Goal: Information Seeking & Learning: Check status

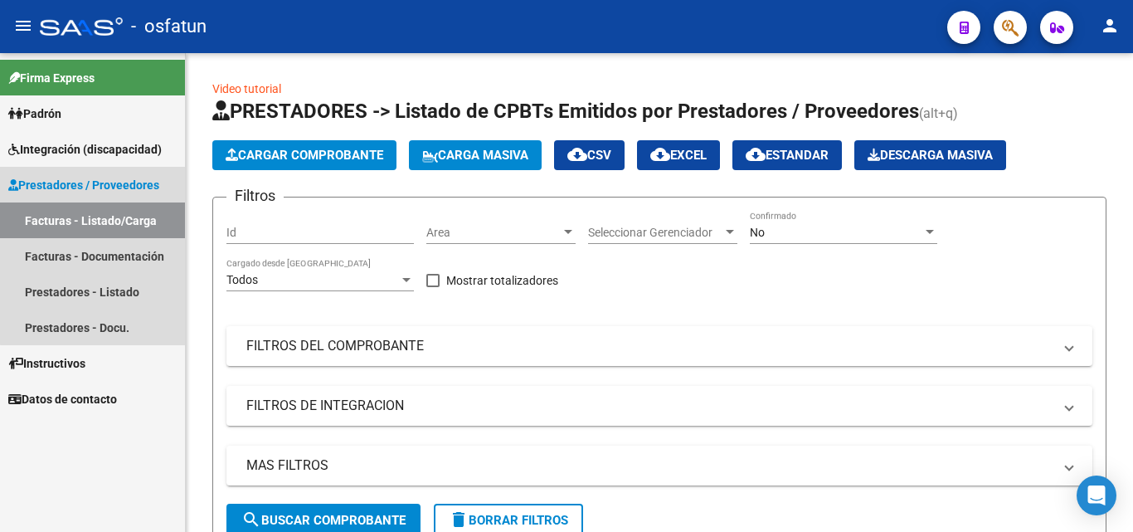
click at [114, 231] on link "Facturas - Listado/Carga" at bounding box center [92, 220] width 185 height 36
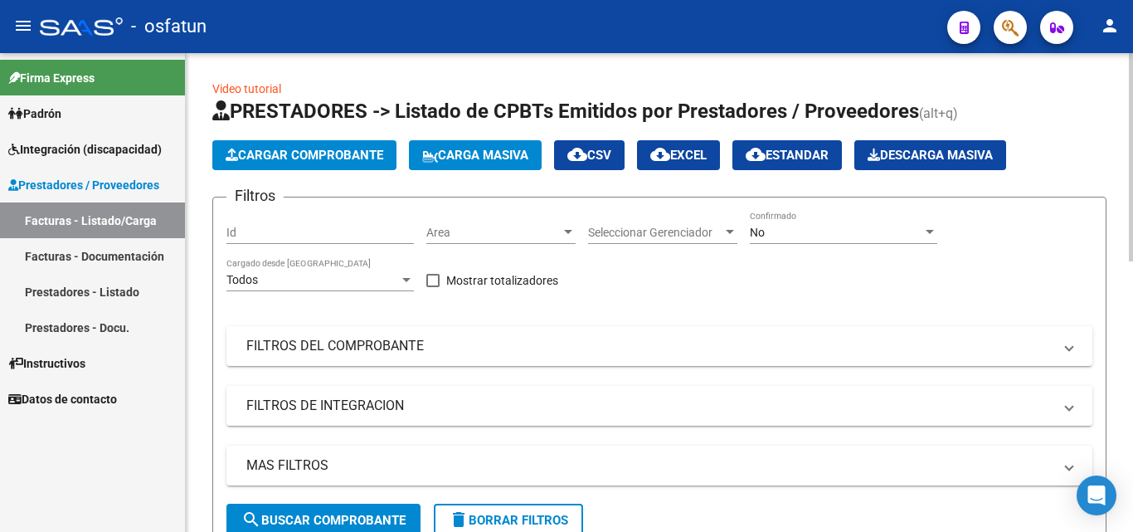
click at [613, 231] on span "Seleccionar Gerenciador" at bounding box center [655, 233] width 134 height 14
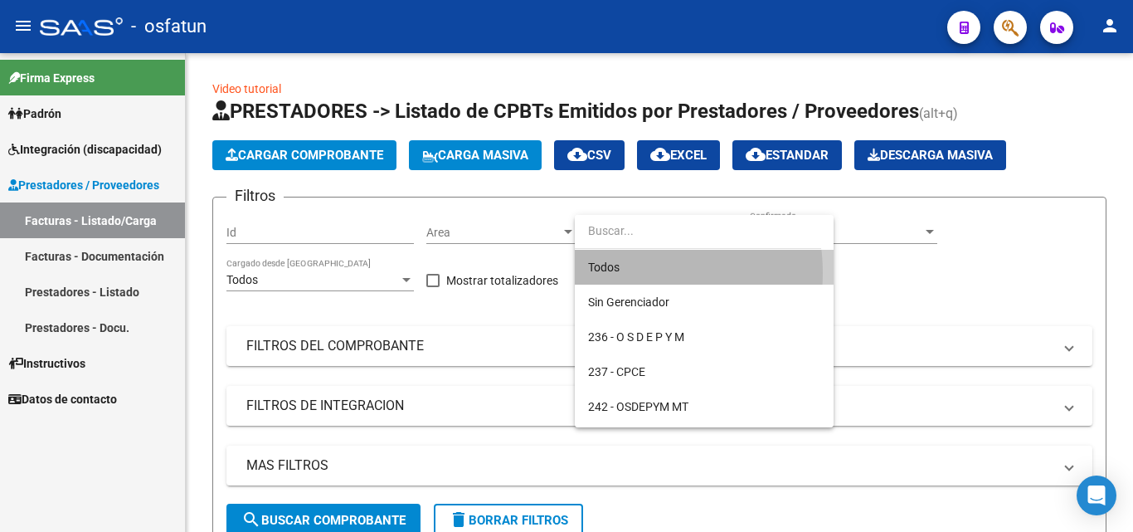
drag, startPoint x: 619, startPoint y: 273, endPoint x: 725, endPoint y: 239, distance: 111.5
click at [620, 271] on span "Todos" at bounding box center [704, 267] width 232 height 35
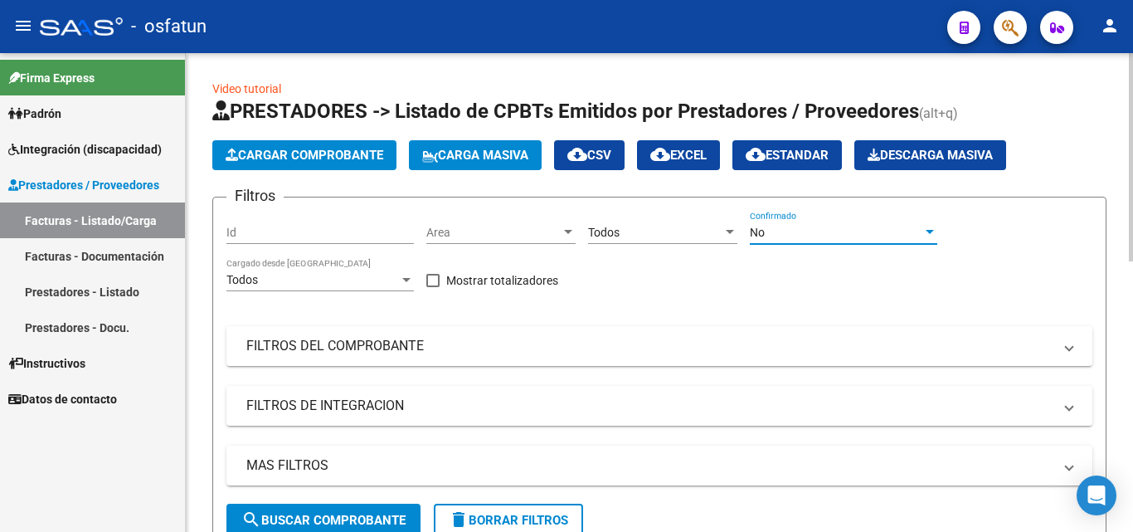
click at [779, 231] on div "No" at bounding box center [836, 233] width 173 height 14
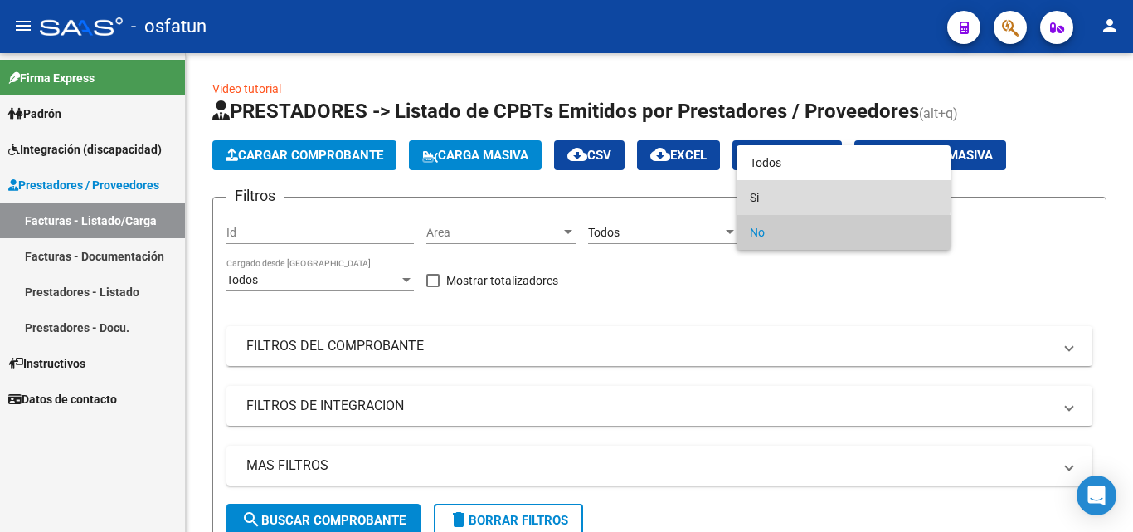
click at [773, 194] on span "Si" at bounding box center [843, 197] width 187 height 35
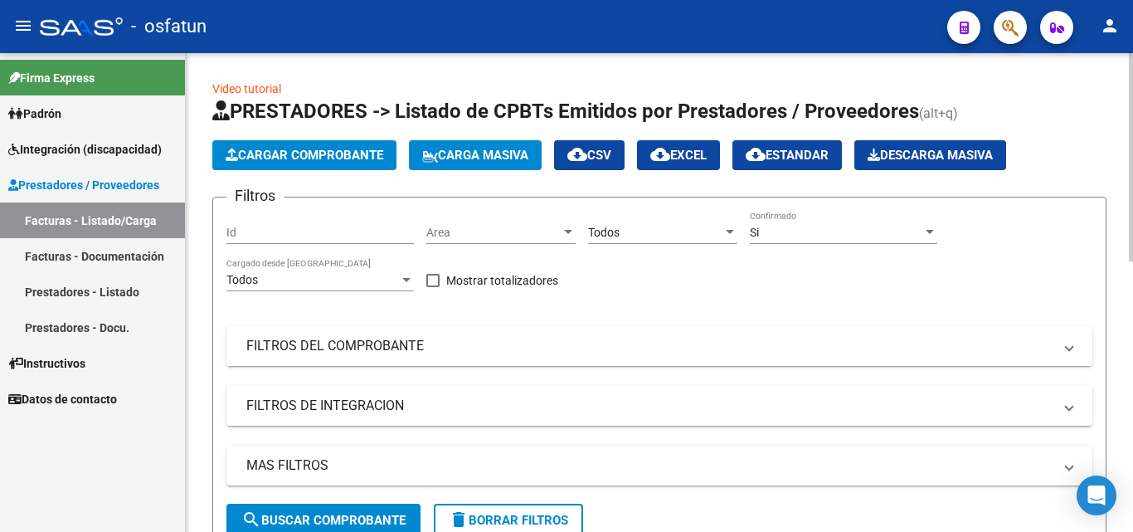
click at [300, 346] on mat-panel-title "FILTROS DEL COMPROBANTE" at bounding box center [649, 346] width 806 height 18
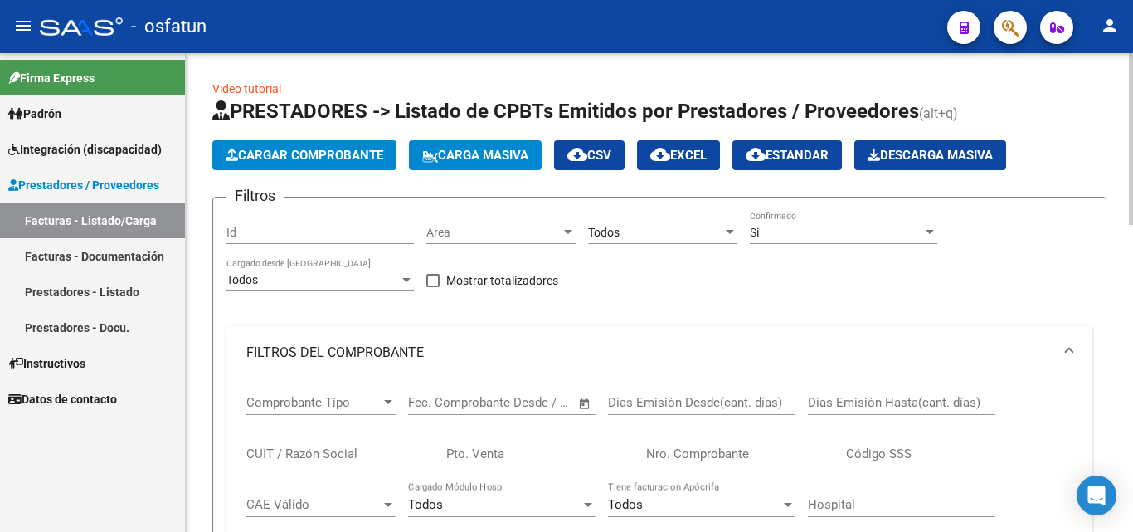
click at [314, 408] on span "Comprobante Tipo" at bounding box center [313, 402] width 134 height 15
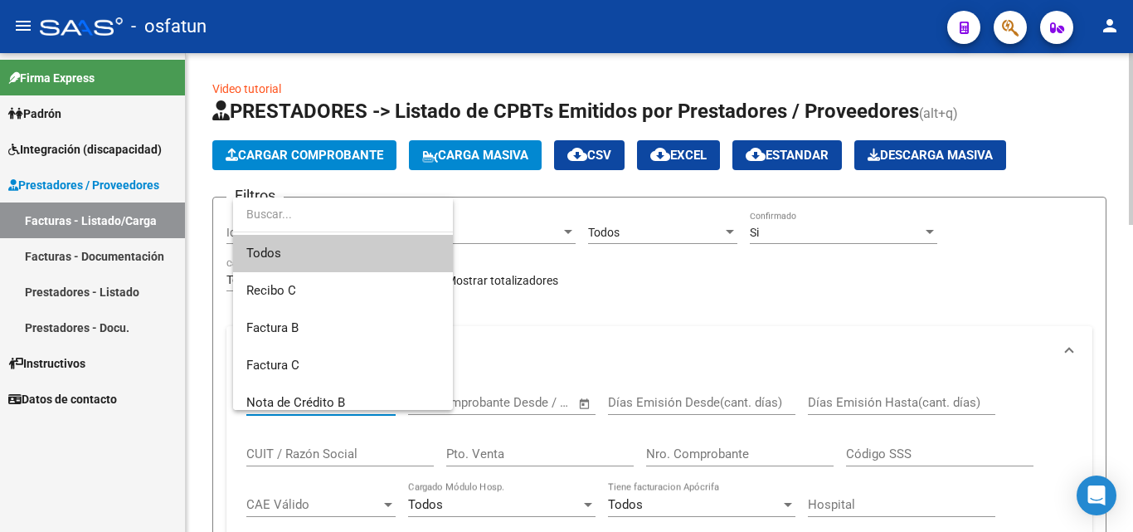
drag, startPoint x: 313, startPoint y: 401, endPoint x: 275, endPoint y: 418, distance: 41.6
click at [275, 418] on div at bounding box center [566, 266] width 1133 height 532
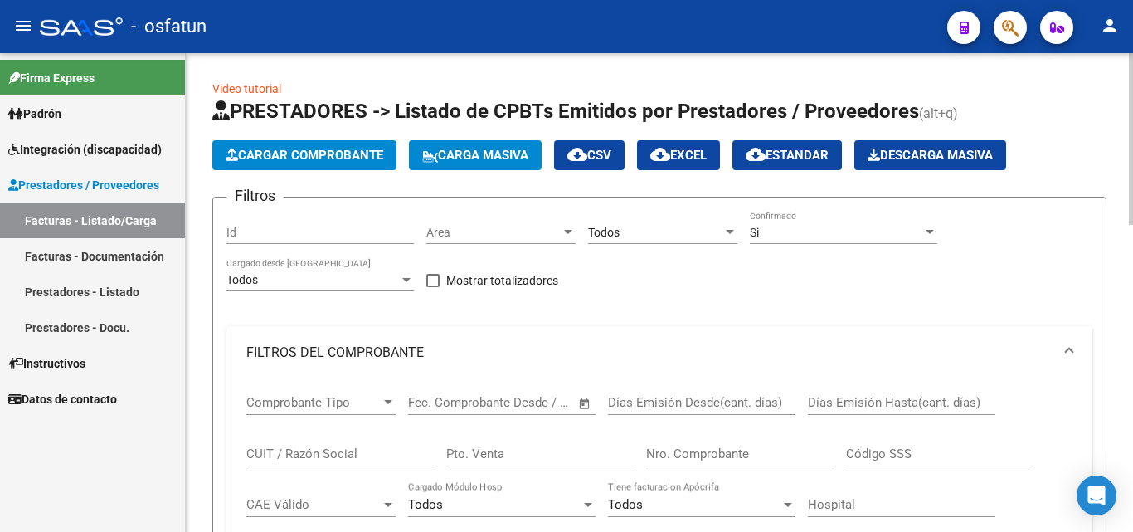
click at [276, 401] on span "Comprobante Tipo" at bounding box center [313, 402] width 134 height 15
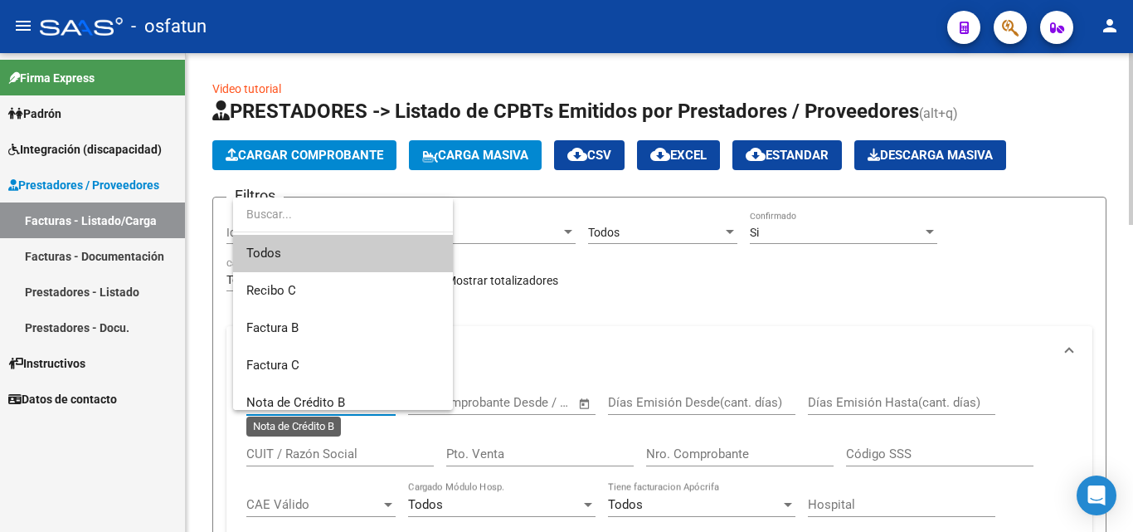
drag, startPoint x: 276, startPoint y: 401, endPoint x: 244, endPoint y: 430, distance: 43.5
click at [244, 430] on div at bounding box center [566, 266] width 1133 height 532
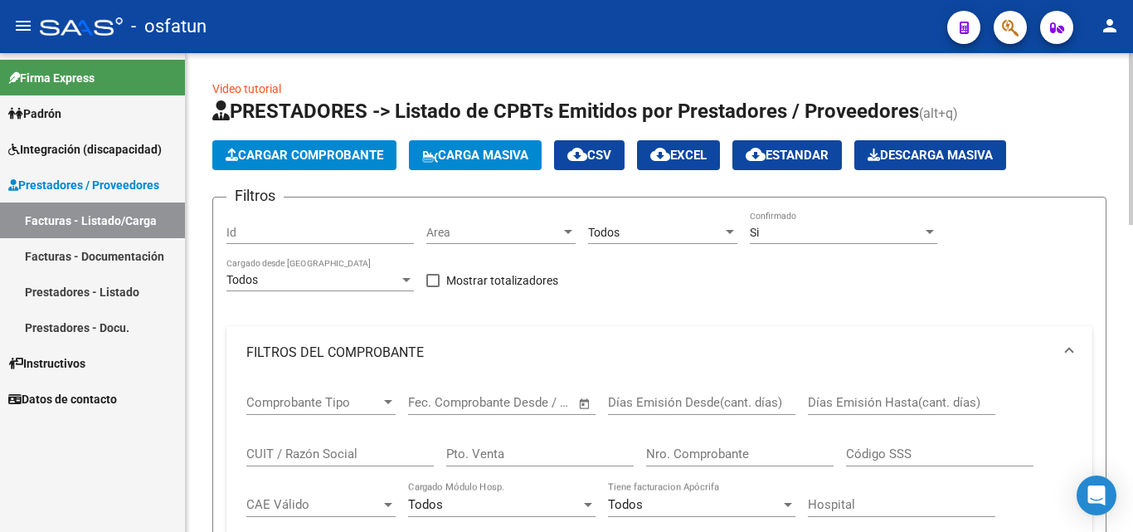
click at [288, 452] on input "CUIT / Razón Social" at bounding box center [339, 453] width 187 height 15
paste input "27-35257201-8"
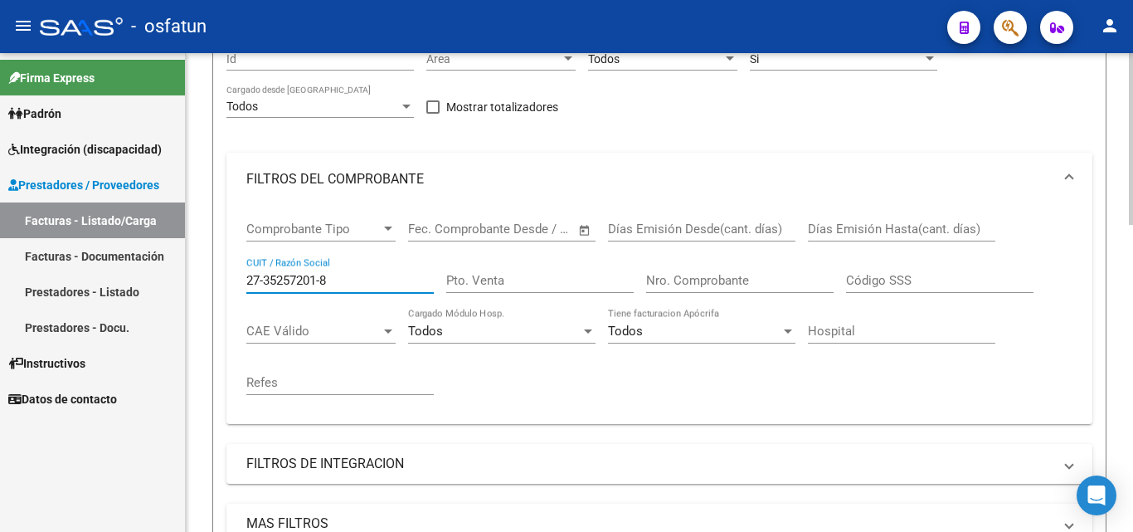
scroll to position [166, 0]
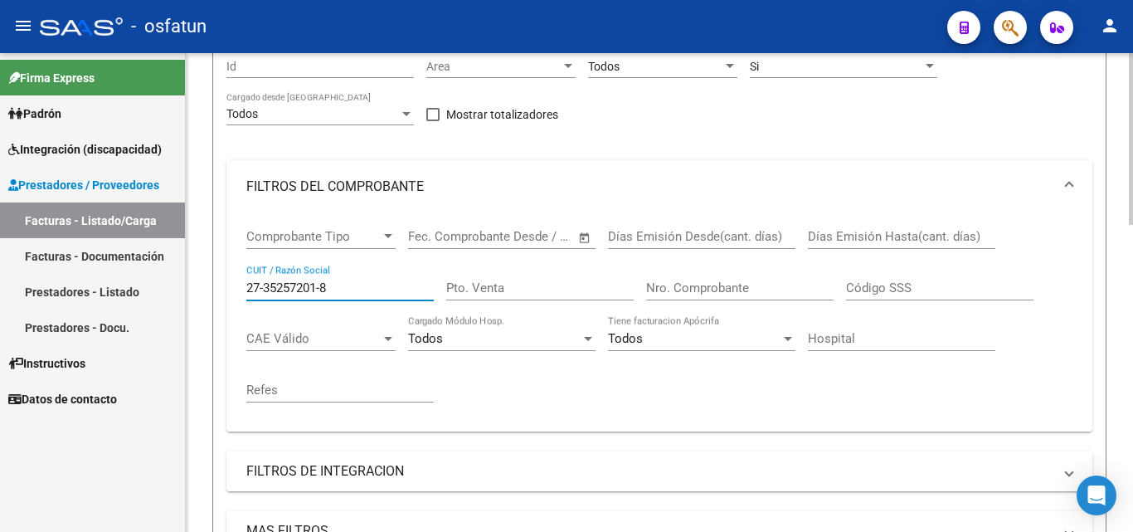
click at [326, 290] on input "27-35257201-8" at bounding box center [339, 287] width 187 height 15
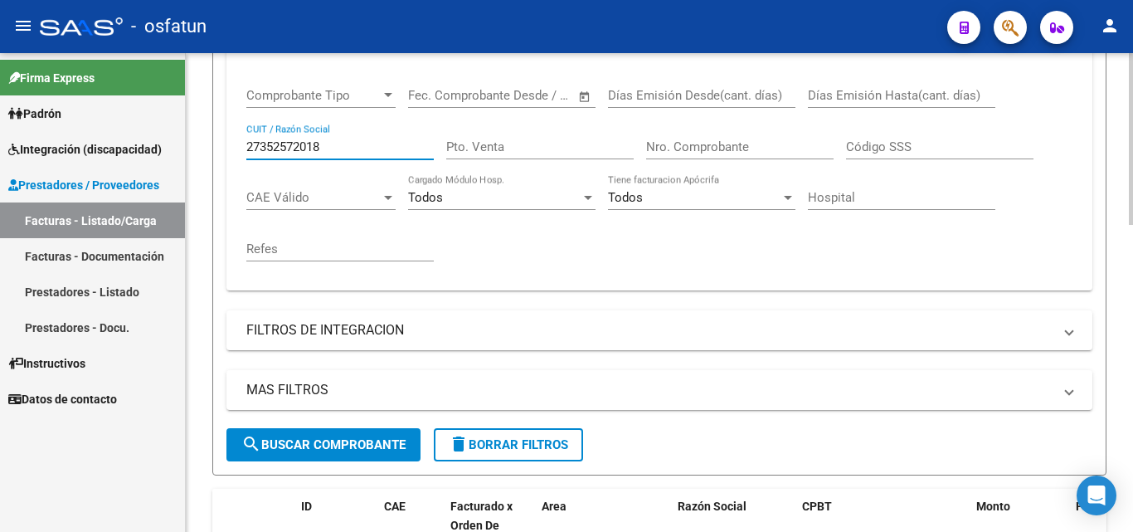
scroll to position [332, 0]
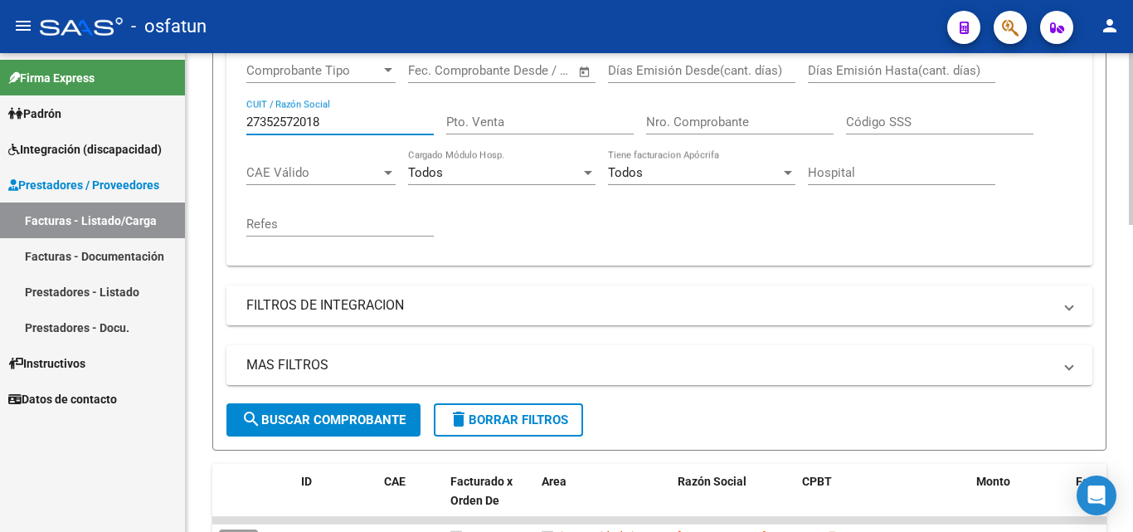
type input "27352572018"
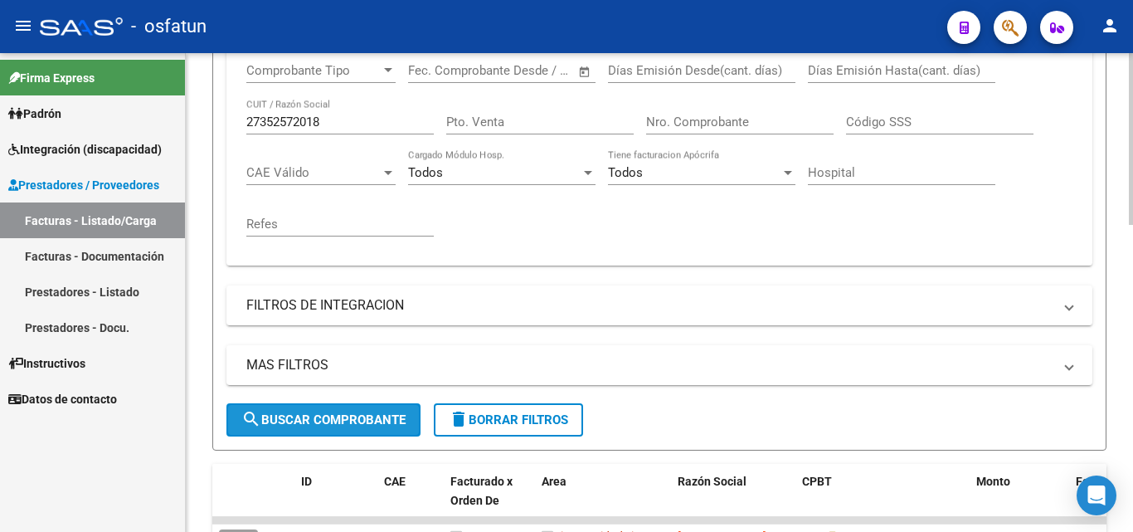
click at [328, 423] on span "search Buscar Comprobante" at bounding box center [323, 419] width 164 height 15
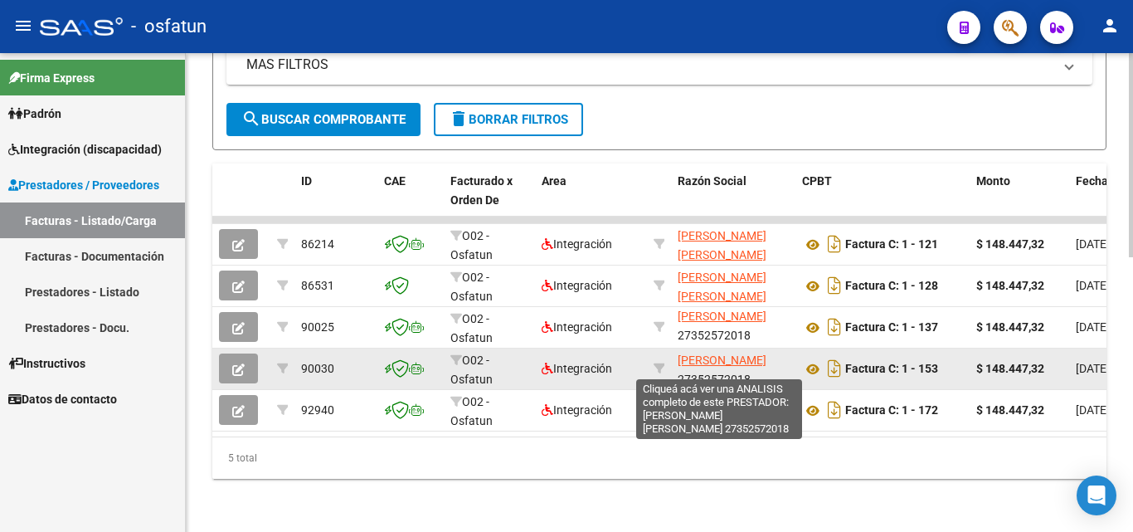
scroll to position [22, 0]
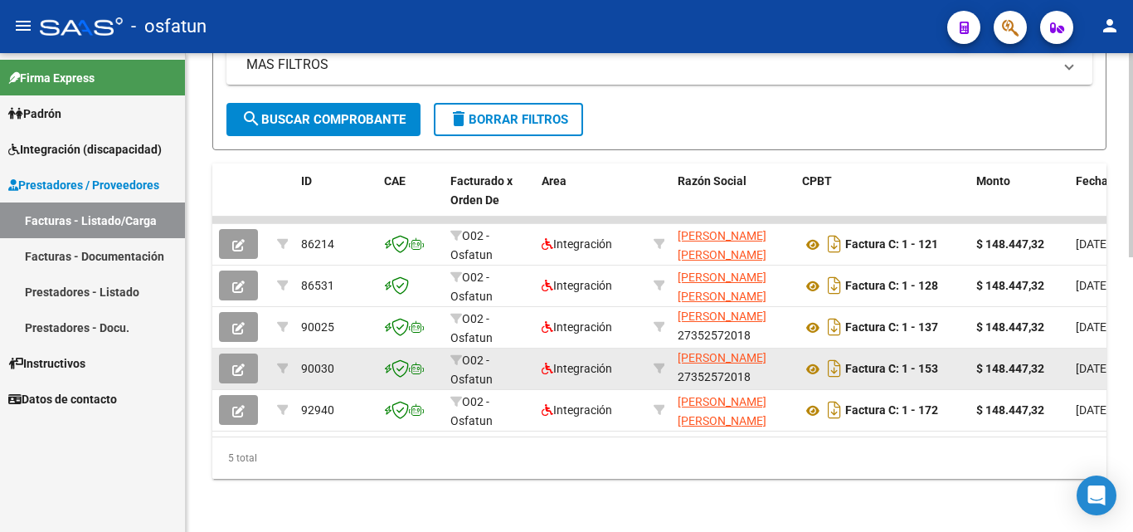
click at [250, 357] on button "button" at bounding box center [238, 368] width 39 height 30
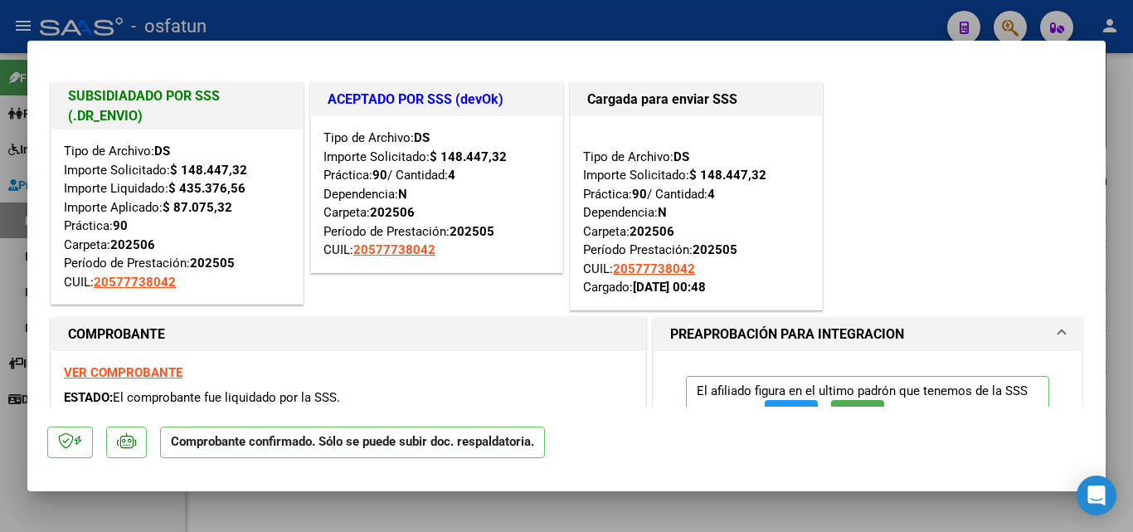
click at [1116, 127] on div at bounding box center [566, 266] width 1133 height 532
type input "$ 0,00"
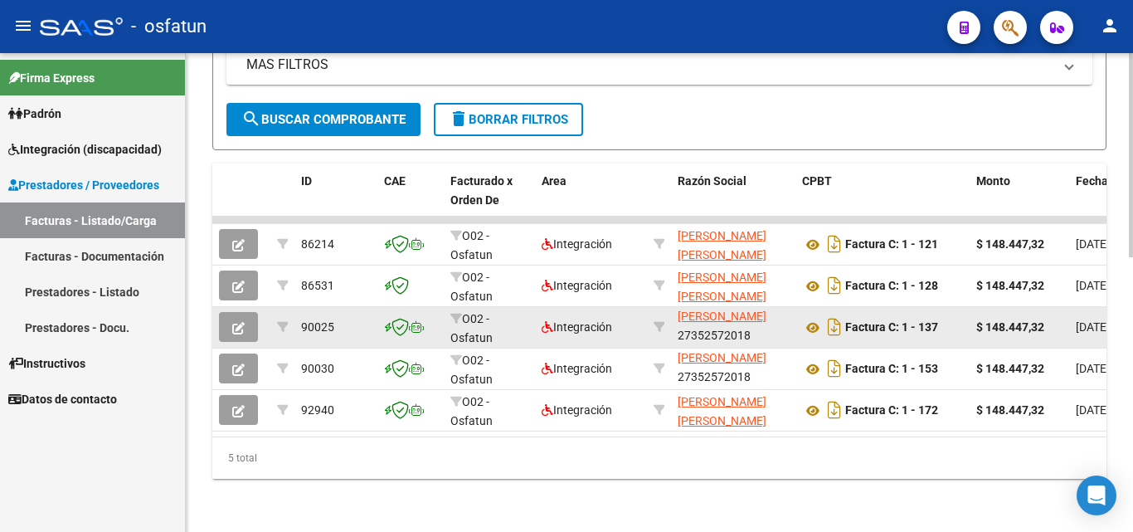
click at [247, 312] on button "button" at bounding box center [238, 327] width 39 height 30
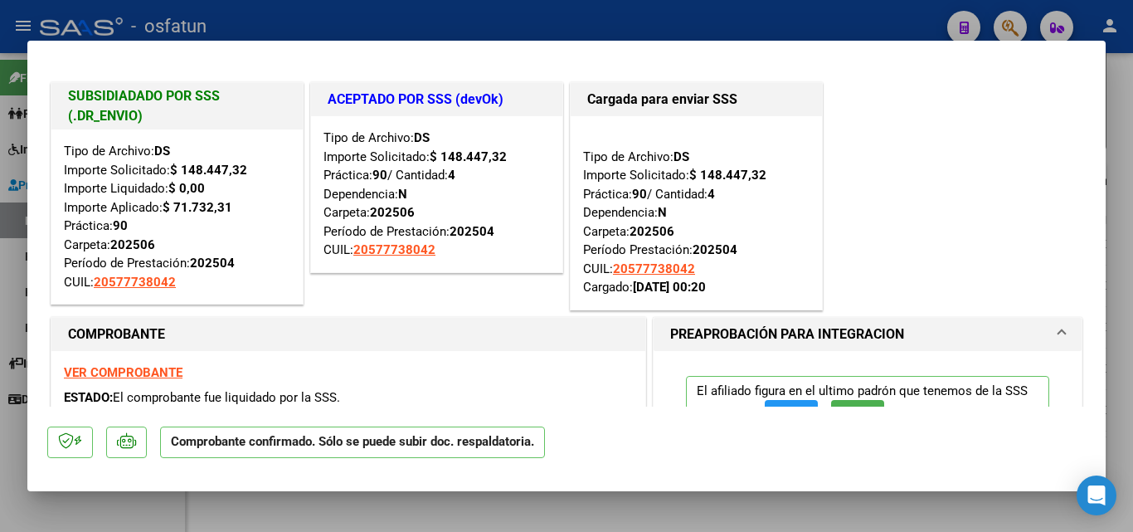
click at [1121, 154] on div at bounding box center [566, 266] width 1133 height 532
type input "$ 0,00"
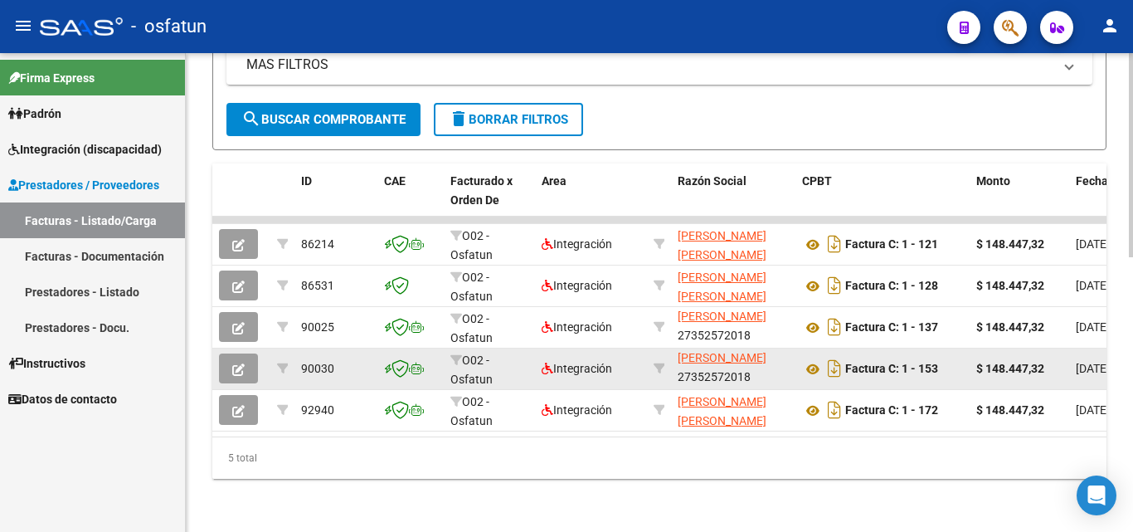
click at [941, 355] on div "Factura C: 1 - 153" at bounding box center [882, 368] width 161 height 27
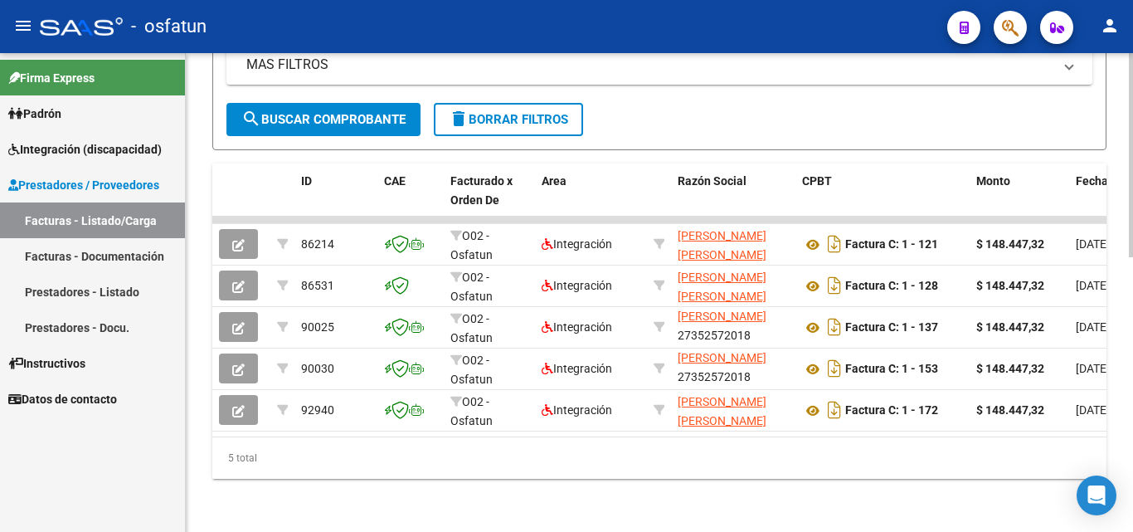
drag, startPoint x: 760, startPoint y: 501, endPoint x: 685, endPoint y: 449, distance: 91.1
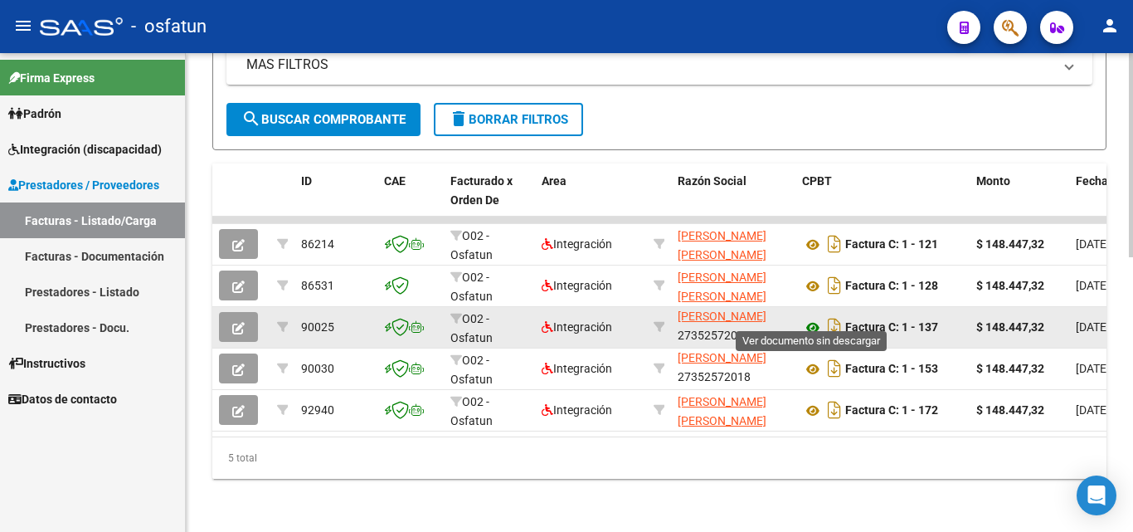
click at [812, 319] on icon at bounding box center [813, 328] width 22 height 20
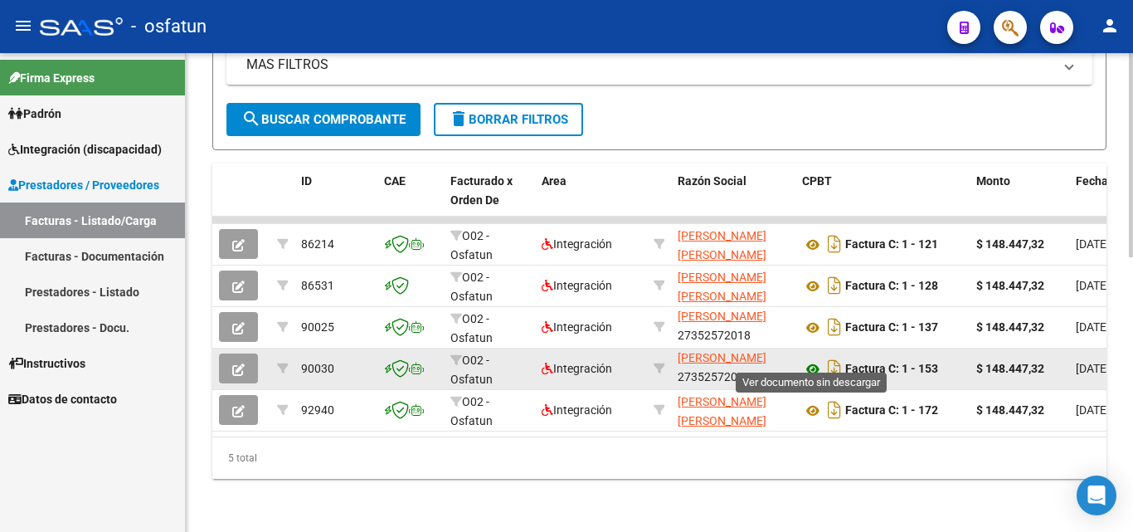
click at [816, 359] on icon at bounding box center [813, 369] width 22 height 20
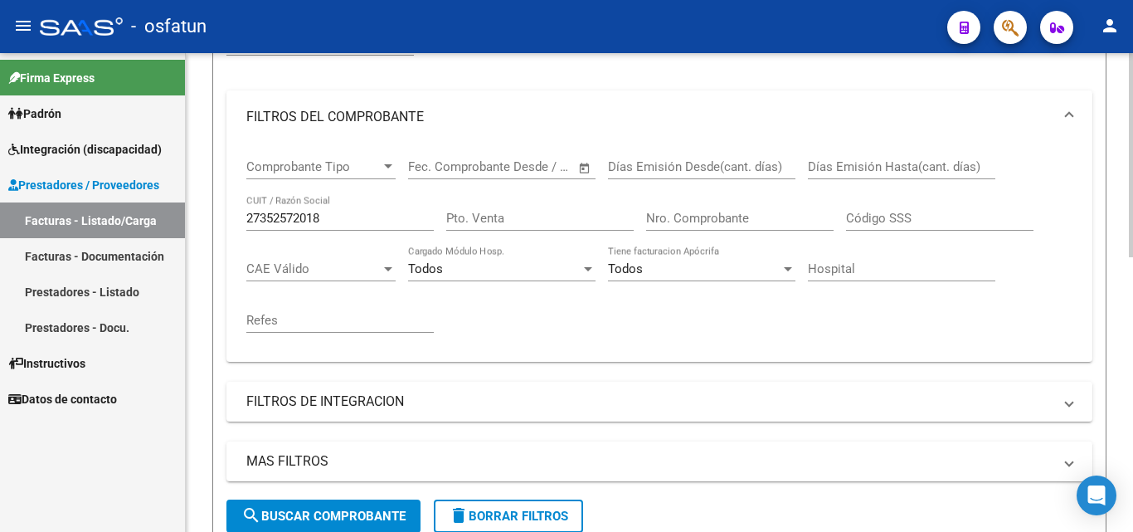
scroll to position [231, 0]
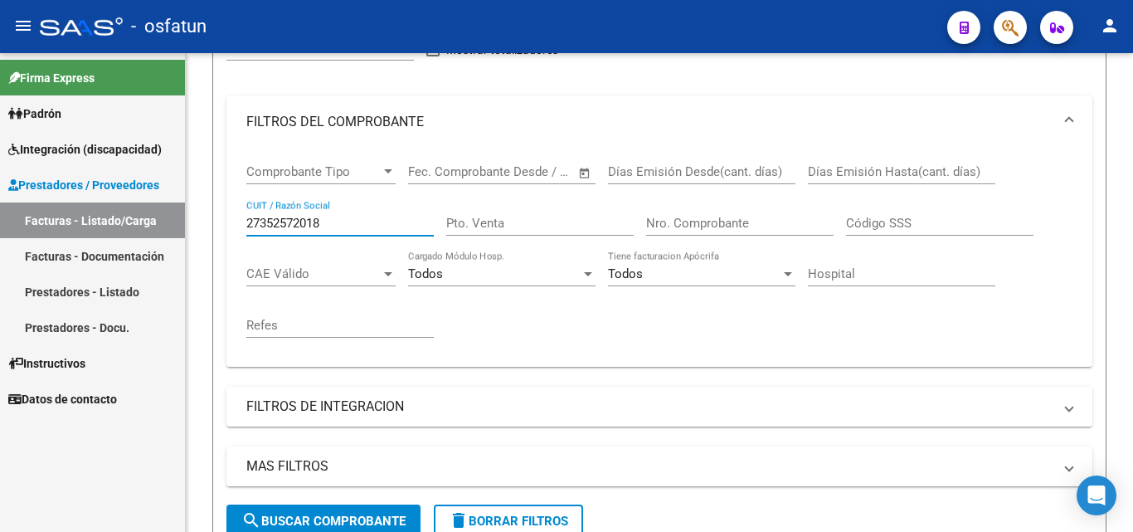
drag, startPoint x: 385, startPoint y: 223, endPoint x: 46, endPoint y: 186, distance: 340.5
click at [20, 193] on mat-sidenav-container "Firma Express [PERSON_NAME] Análisis Afiliado Integración (discapacidad) Estado…" at bounding box center [566, 292] width 1133 height 479
type input "20264471096"
click at [359, 510] on button "search Buscar Comprobante" at bounding box center [323, 520] width 194 height 33
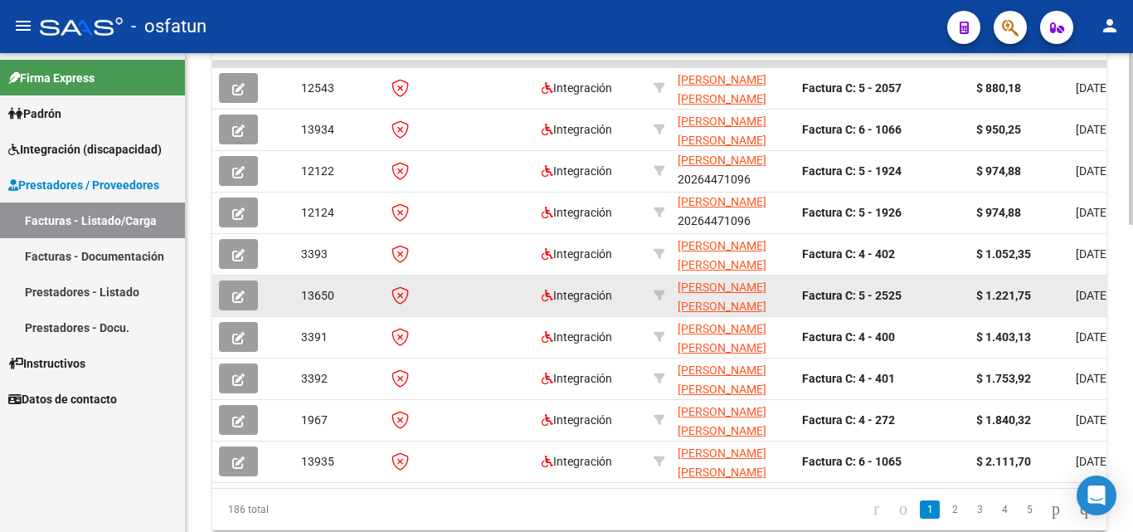
scroll to position [811, 0]
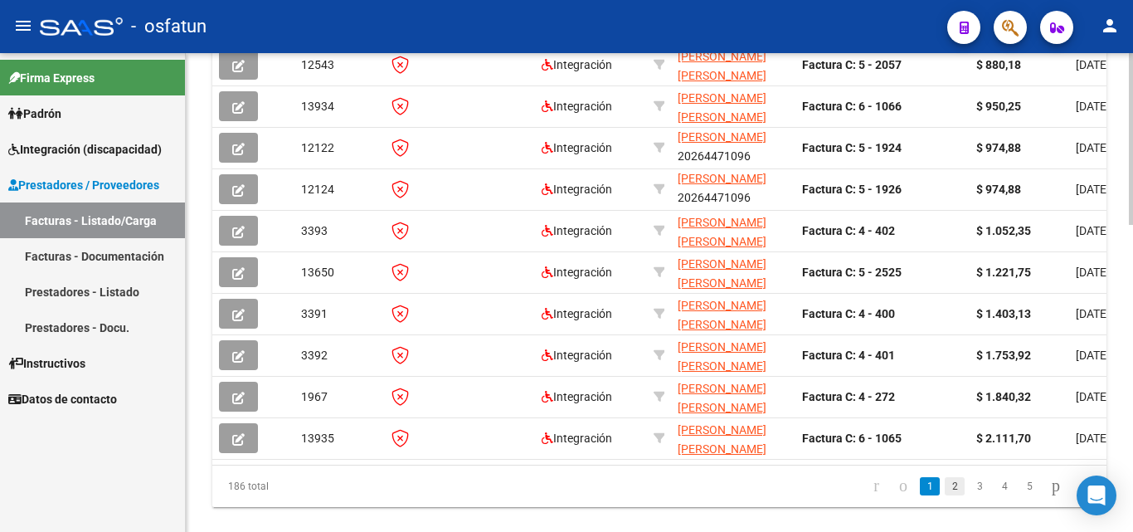
click at [945, 495] on link "2" at bounding box center [955, 486] width 20 height 18
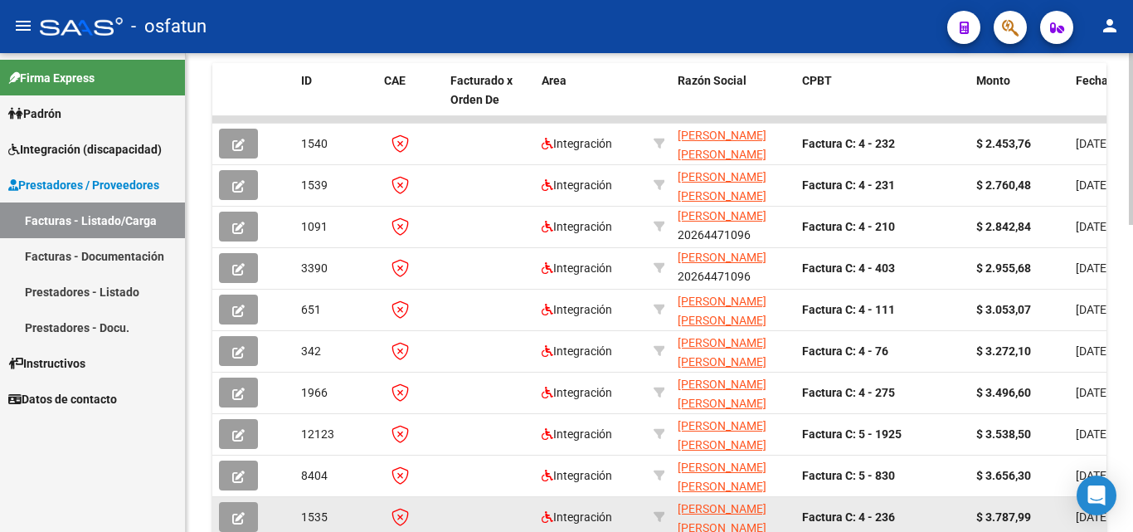
scroll to position [815, 0]
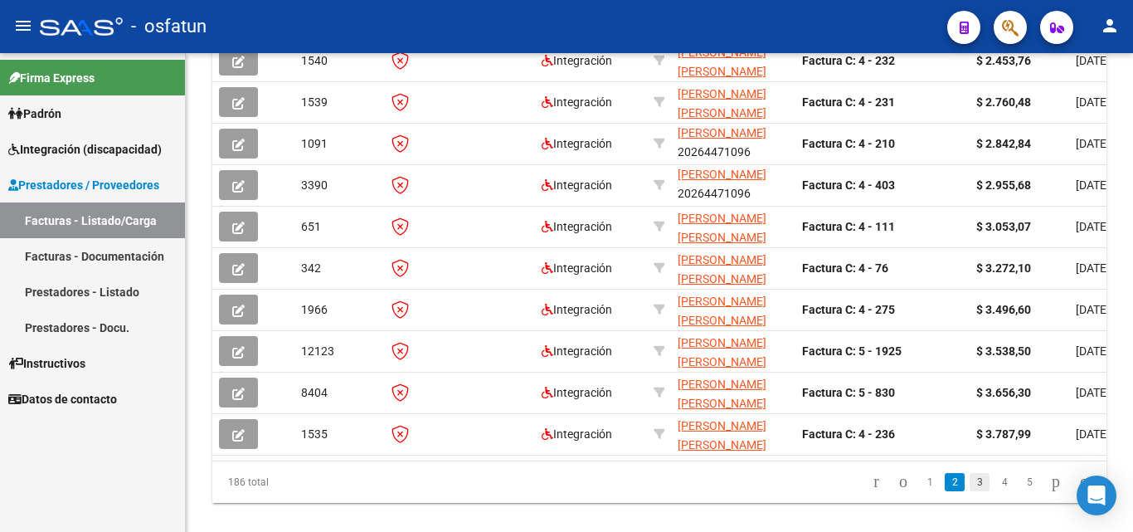
click at [970, 491] on link "3" at bounding box center [980, 482] width 20 height 18
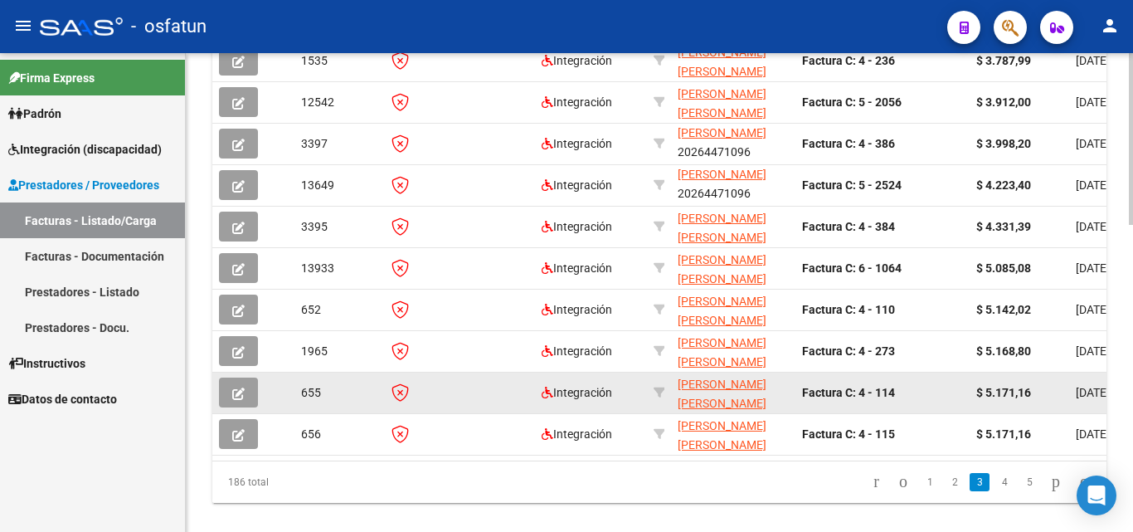
scroll to position [853, 0]
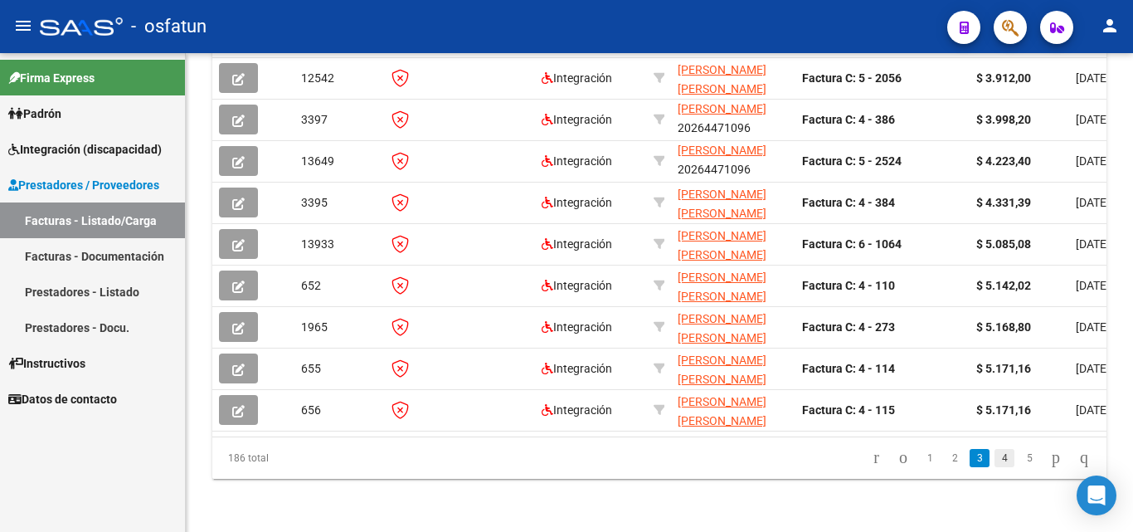
click at [995, 462] on link "4" at bounding box center [1005, 458] width 20 height 18
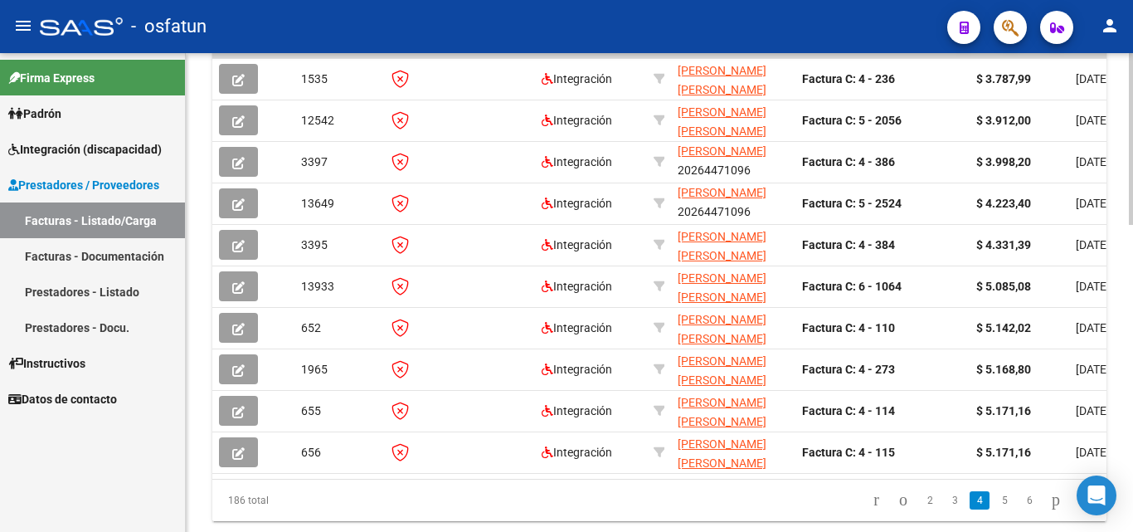
scroll to position [774, 0]
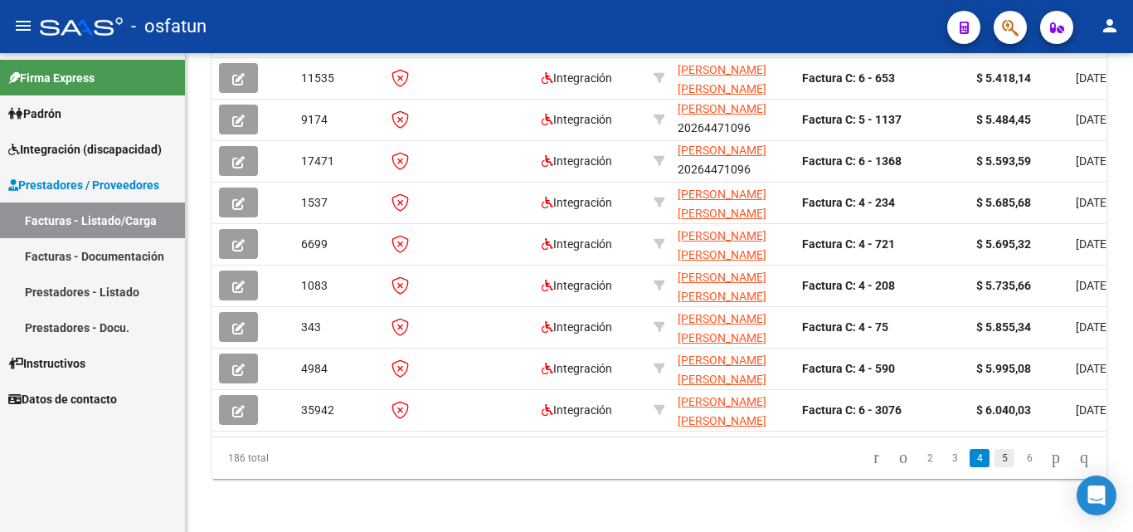
click at [995, 457] on link "5" at bounding box center [1005, 458] width 20 height 18
click at [995, 465] on link "6" at bounding box center [1005, 458] width 20 height 18
click at [995, 456] on link "7" at bounding box center [1005, 458] width 20 height 18
click at [995, 455] on link "8" at bounding box center [1005, 458] width 20 height 18
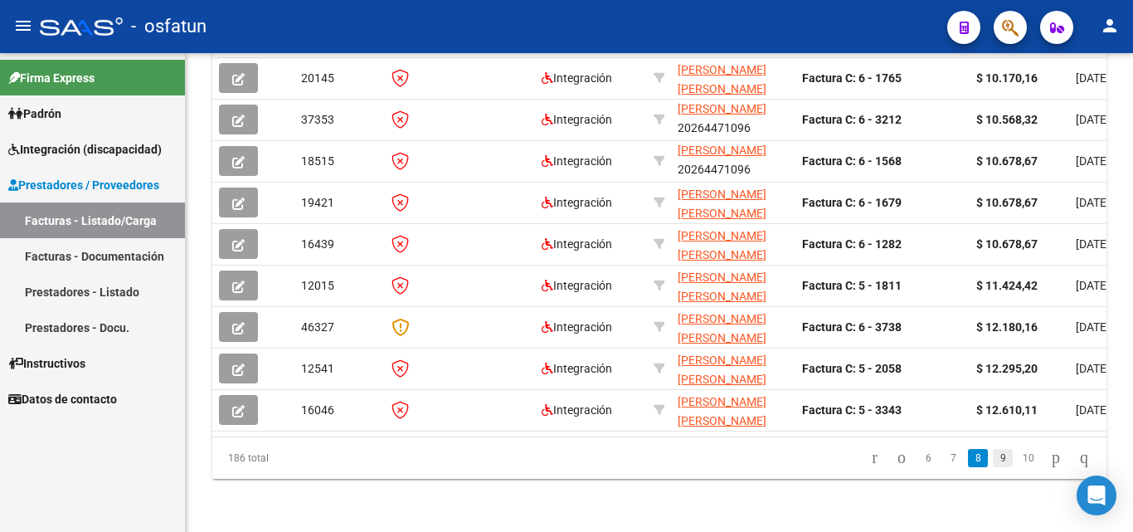
click at [993, 454] on link "9" at bounding box center [1003, 458] width 20 height 18
click at [991, 451] on link "10" at bounding box center [1002, 458] width 22 height 18
click at [992, 452] on link "11" at bounding box center [1002, 458] width 22 height 18
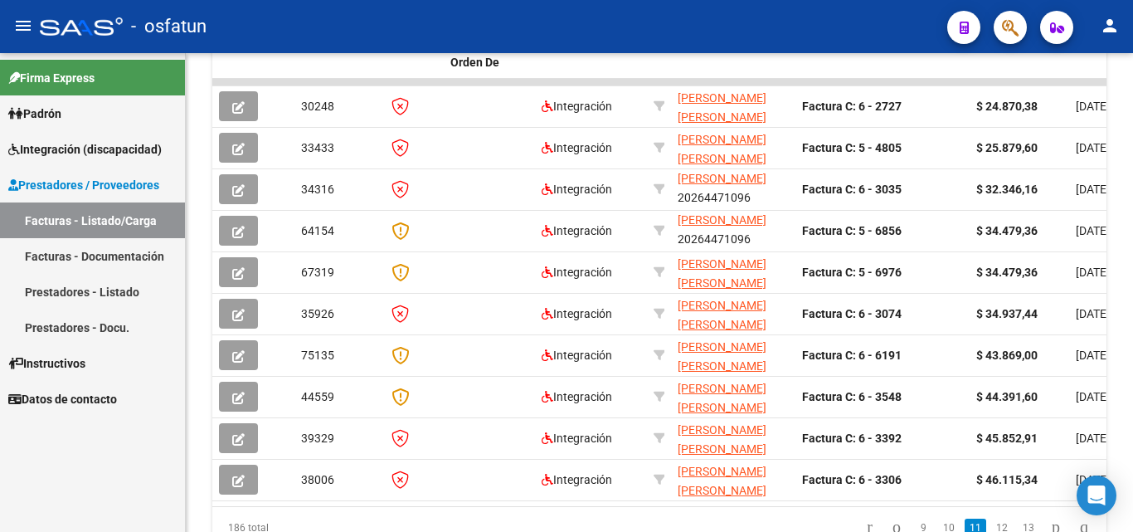
scroll to position [853, 0]
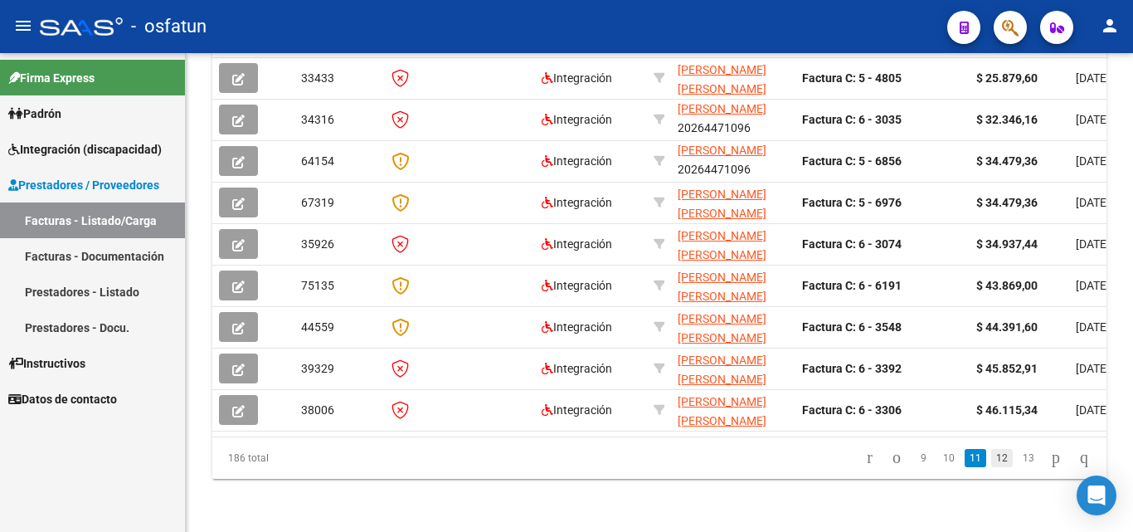
click at [992, 459] on link "12" at bounding box center [1002, 458] width 22 height 18
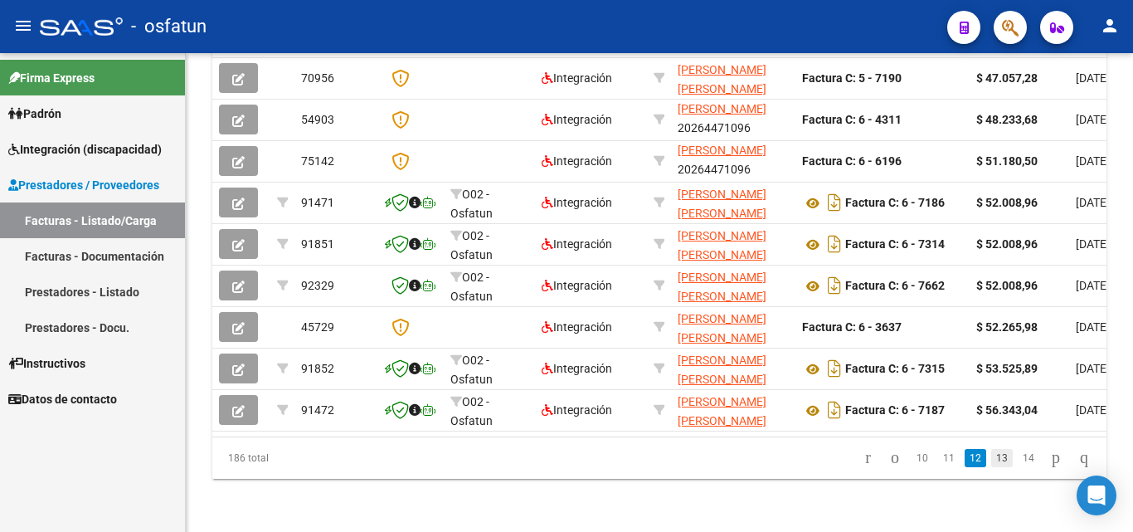
click at [991, 458] on link "13" at bounding box center [1002, 458] width 22 height 18
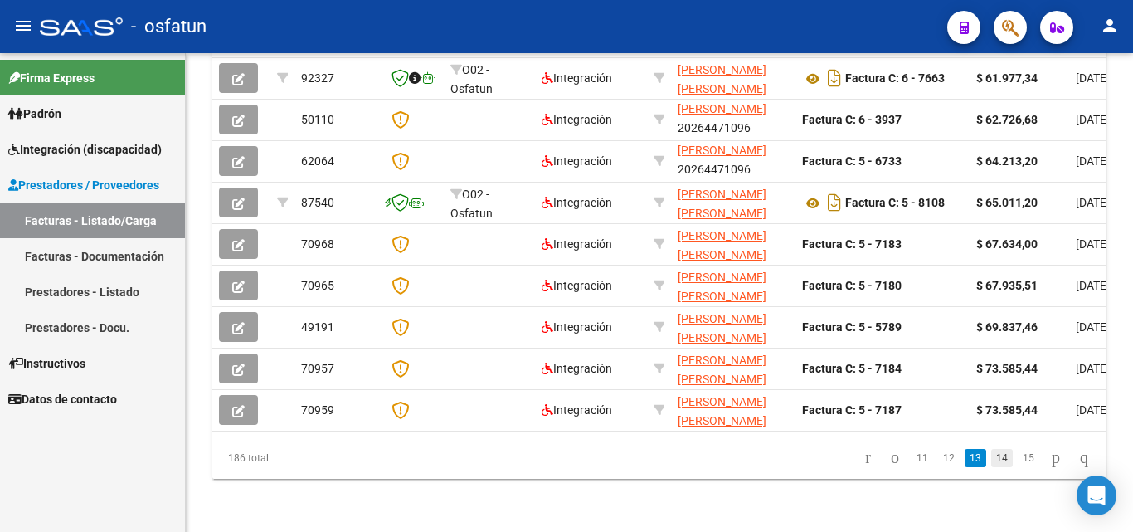
click at [991, 458] on link "14" at bounding box center [1002, 458] width 22 height 18
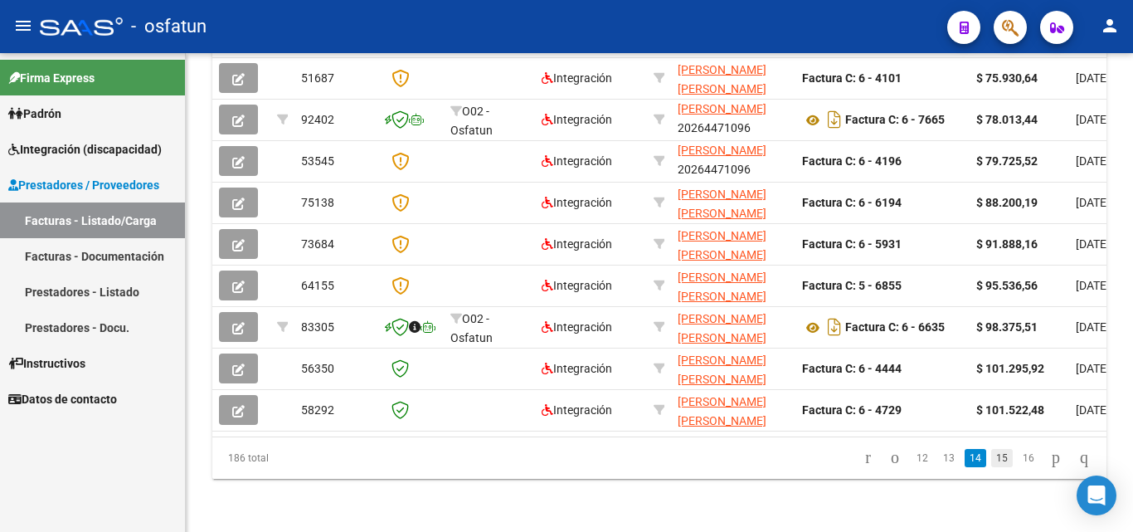
click at [991, 456] on link "15" at bounding box center [1002, 458] width 22 height 18
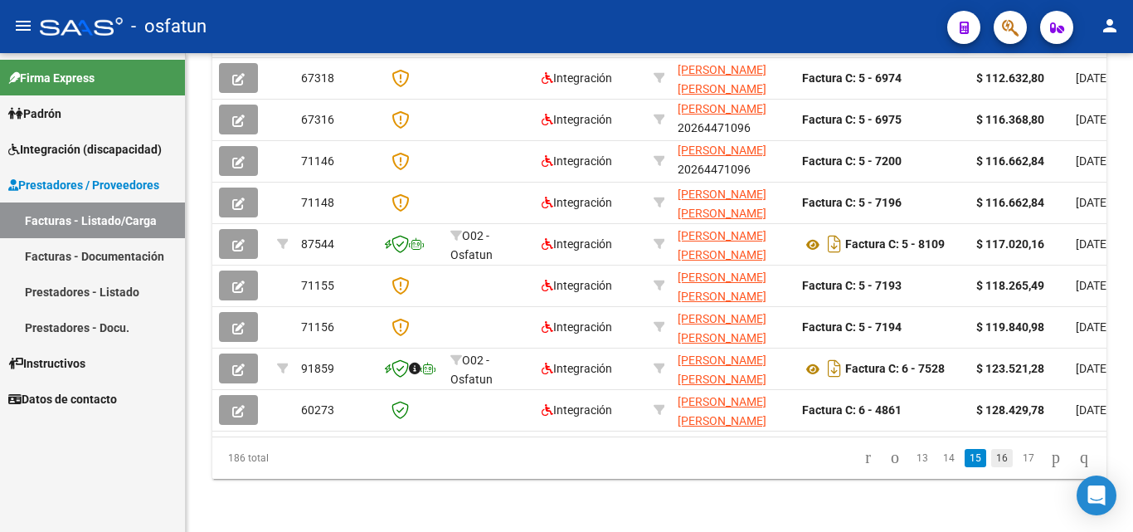
click at [991, 462] on link "16" at bounding box center [1002, 458] width 22 height 18
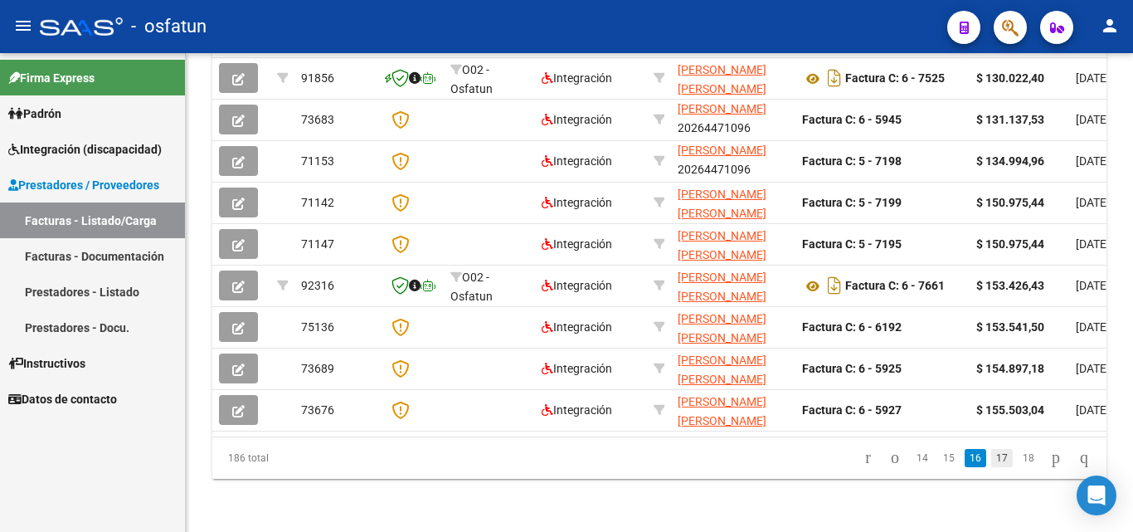
click at [991, 458] on link "17" at bounding box center [1002, 458] width 22 height 18
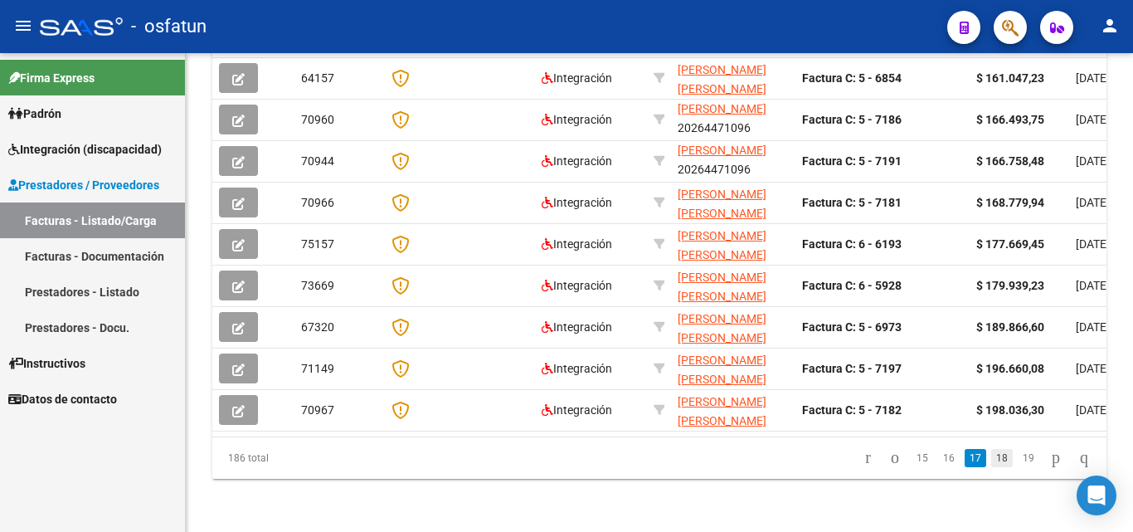
click at [991, 454] on link "18" at bounding box center [1002, 458] width 22 height 18
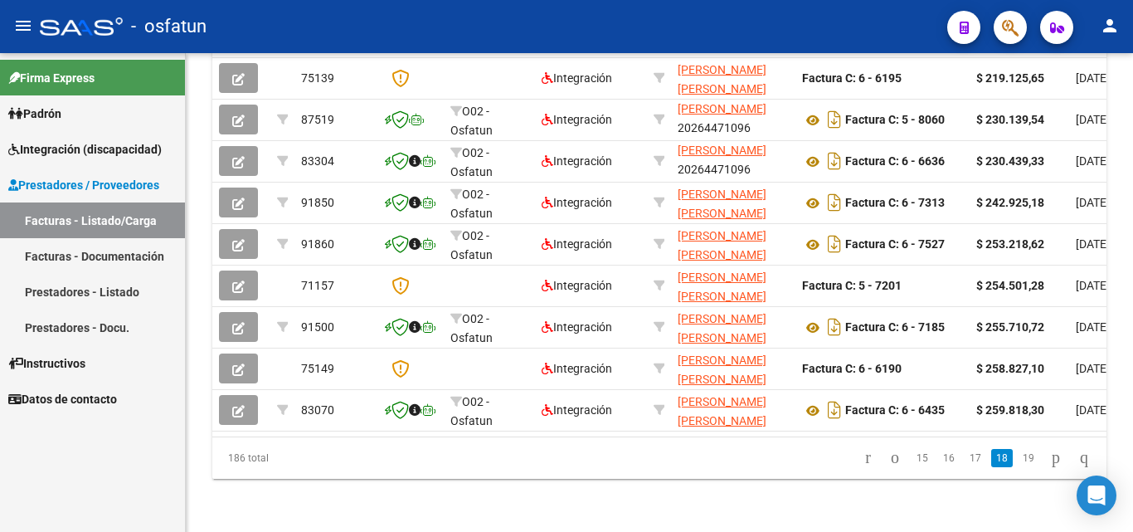
click at [1018, 463] on link "19" at bounding box center [1029, 458] width 22 height 18
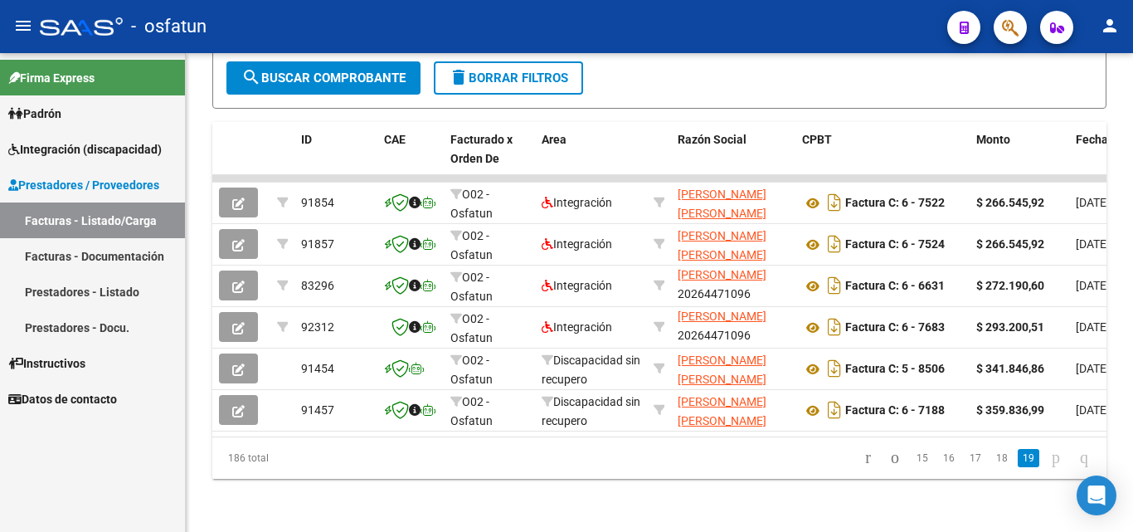
scroll to position [687, 0]
click at [1049, 461] on icon "go to next page" at bounding box center [1055, 457] width 13 height 20
click at [991, 461] on link "18" at bounding box center [1002, 458] width 22 height 18
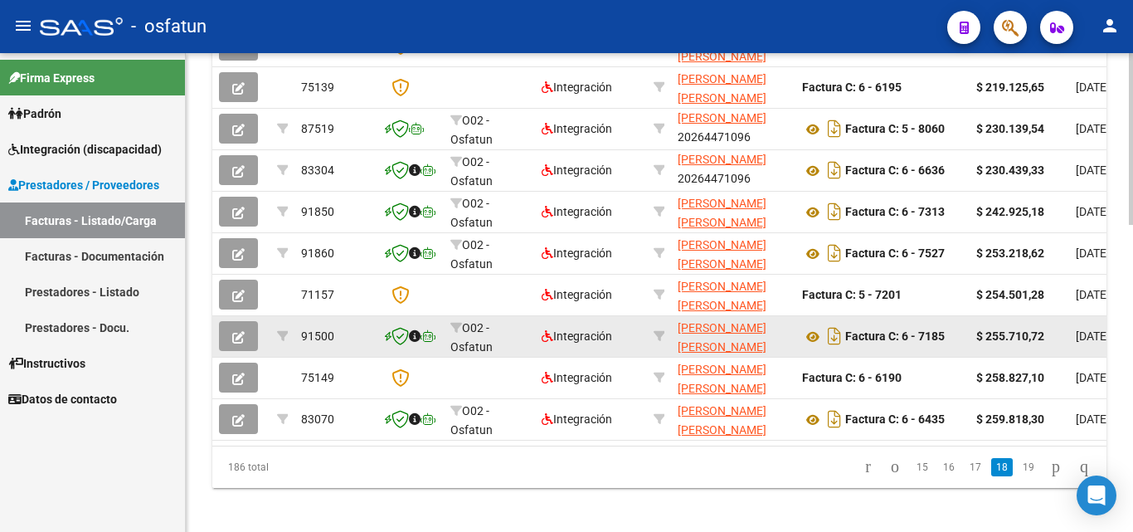
scroll to position [853, 0]
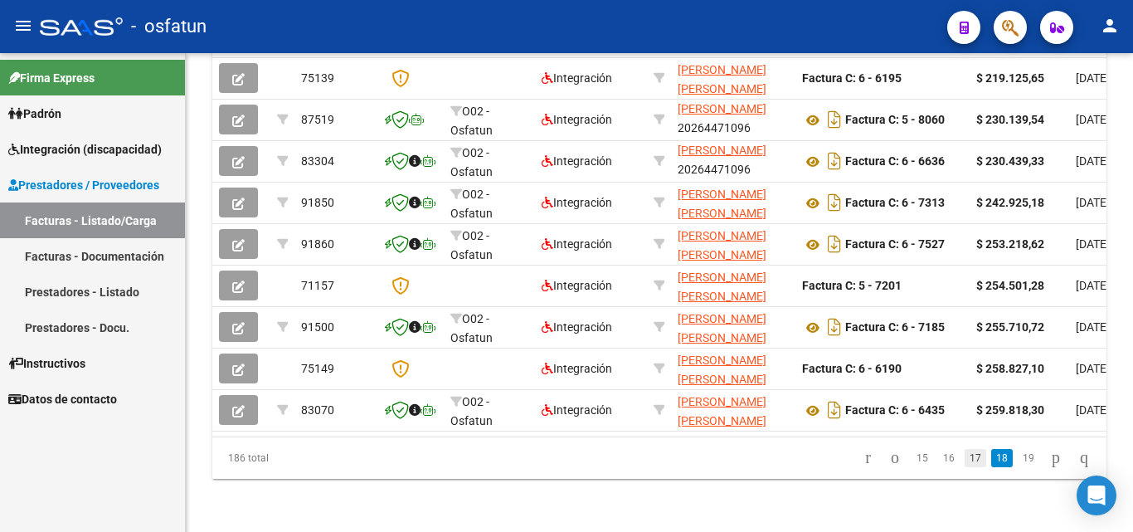
click at [965, 456] on link "17" at bounding box center [976, 458] width 22 height 18
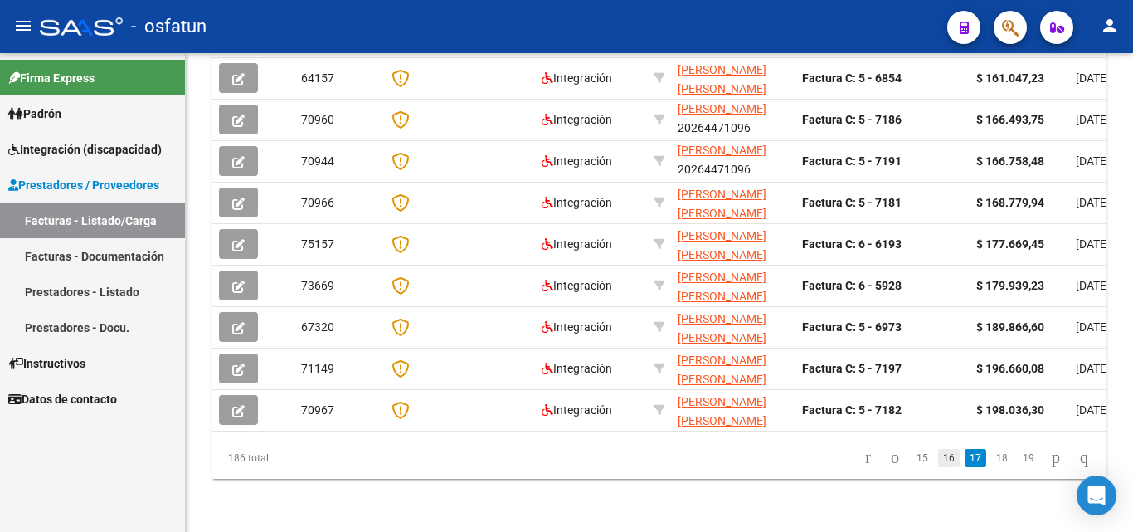
click at [942, 461] on li "16" at bounding box center [949, 458] width 27 height 28
click at [941, 460] on link "16" at bounding box center [949, 458] width 22 height 18
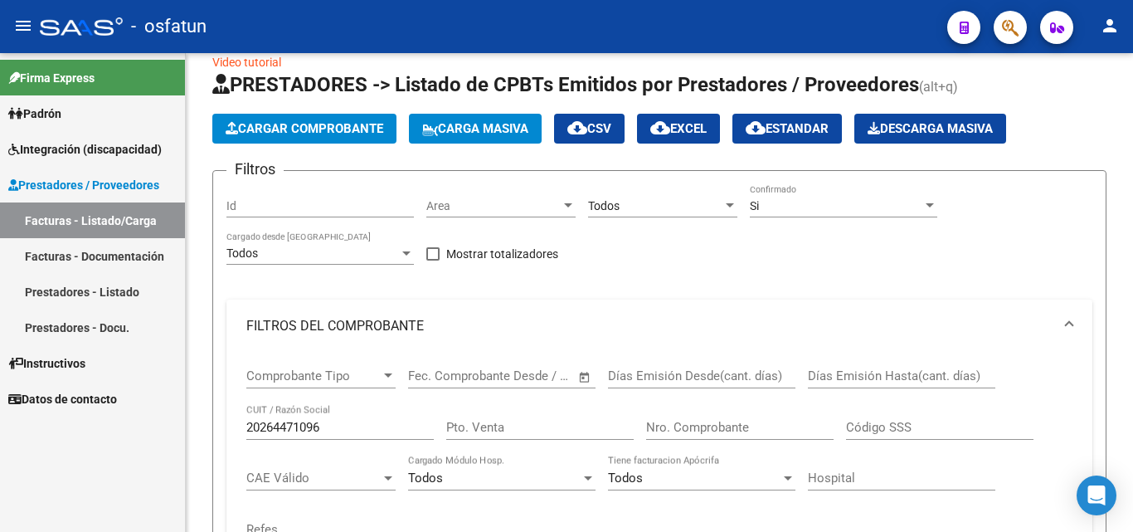
scroll to position [0, 0]
